Goal: Transaction & Acquisition: Purchase product/service

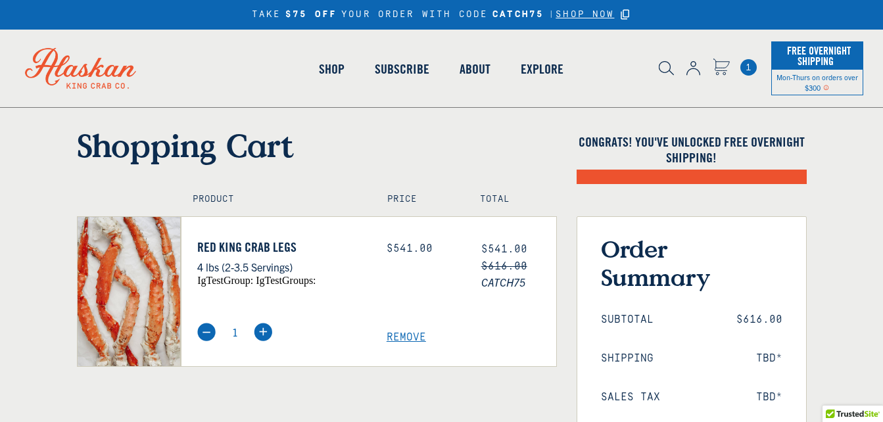
select select "40826592231503"
select select "40826730905679"
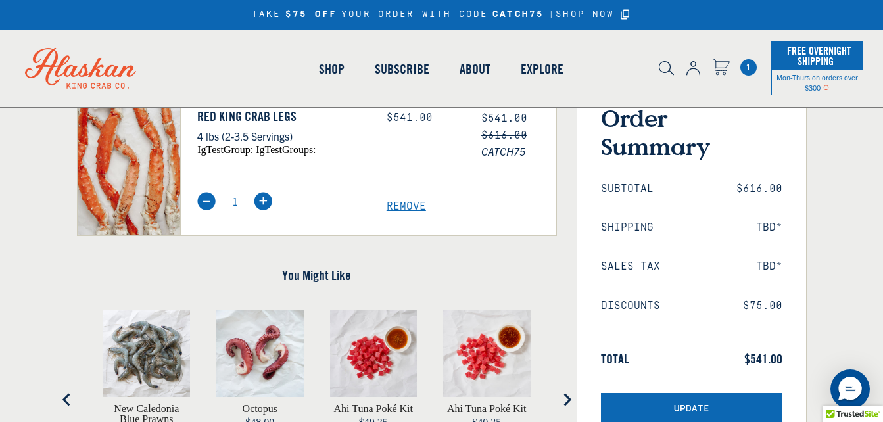
scroll to position [131, 0]
click at [405, 205] on span "Remove" at bounding box center [472, 206] width 170 height 12
click at [413, 207] on span "Remove" at bounding box center [472, 206] width 170 height 12
click at [406, 212] on span "Remove" at bounding box center [472, 206] width 170 height 12
click at [204, 210] on img at bounding box center [206, 200] width 18 height 18
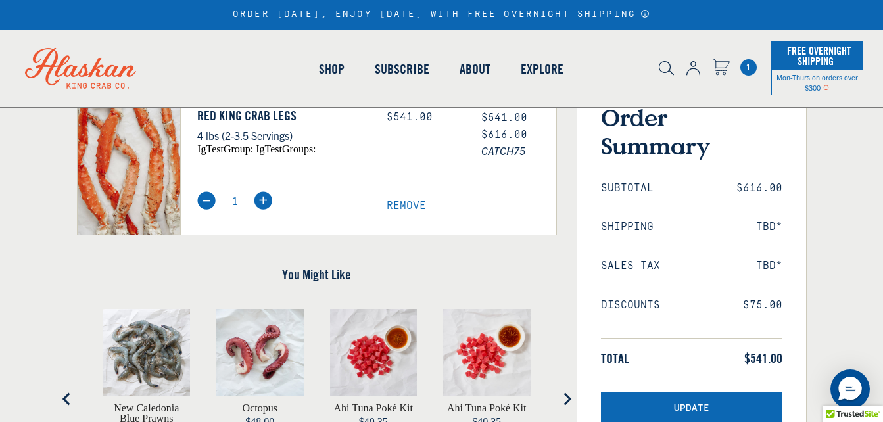
click at [415, 171] on div "Price: $541.00" at bounding box center [424, 139] width 95 height 63
